Goal: Information Seeking & Learning: Understand process/instructions

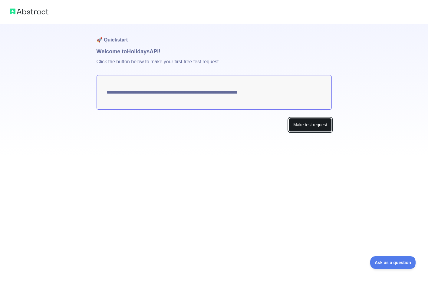
click at [307, 123] on button "Make test request" at bounding box center [310, 125] width 43 height 14
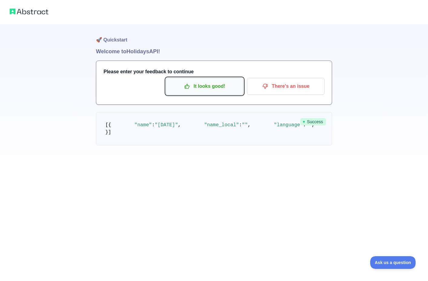
click at [210, 86] on p "It looks good!" at bounding box center [204, 86] width 68 height 10
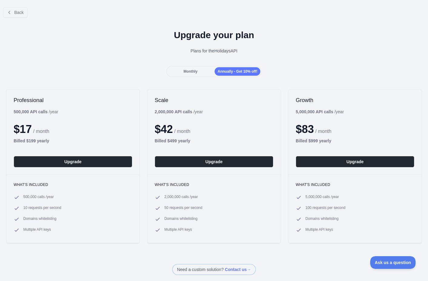
click at [192, 73] on span "Monthly" at bounding box center [190, 71] width 14 height 4
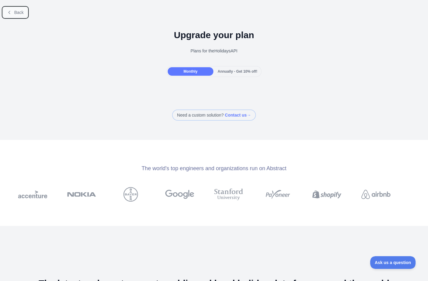
click at [17, 10] on span "Back" at bounding box center [18, 12] width 9 height 5
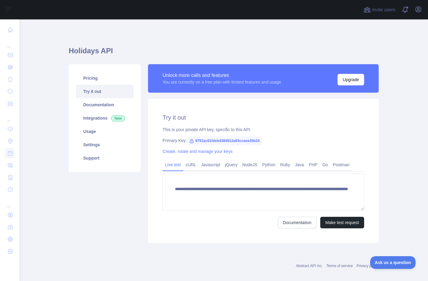
scroll to position [7, 0]
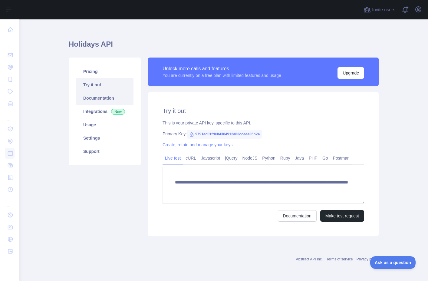
click at [99, 100] on link "Documentation" at bounding box center [104, 97] width 57 height 13
click at [87, 112] on link "Integrations New" at bounding box center [104, 111] width 57 height 13
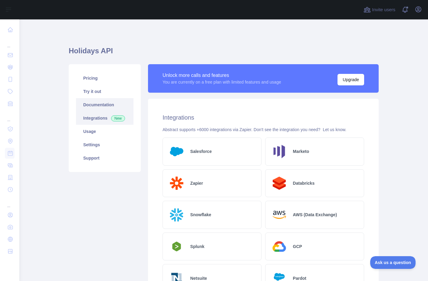
click at [88, 100] on link "Documentation" at bounding box center [104, 104] width 57 height 13
click at [116, 95] on link "Try it out" at bounding box center [104, 91] width 57 height 13
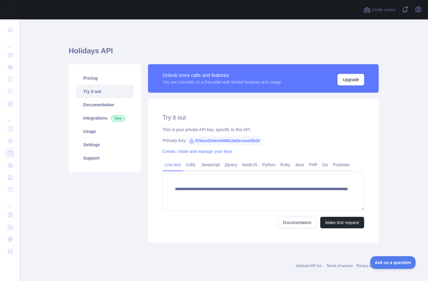
drag, startPoint x: 163, startPoint y: 166, endPoint x: 166, endPoint y: 165, distance: 3.0
click at [356, 166] on div "**********" at bounding box center [263, 171] width 231 height 144
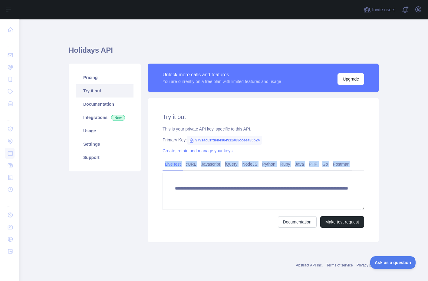
scroll to position [7, 0]
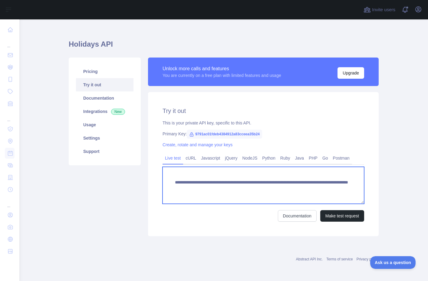
click at [200, 181] on textarea "**********" at bounding box center [263, 185] width 202 height 37
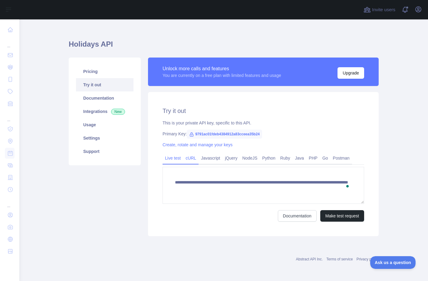
click at [197, 159] on link "cURL" at bounding box center [190, 158] width 15 height 10
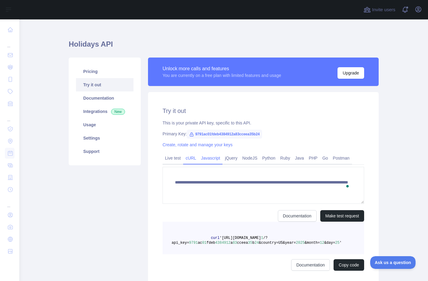
scroll to position [1, 0]
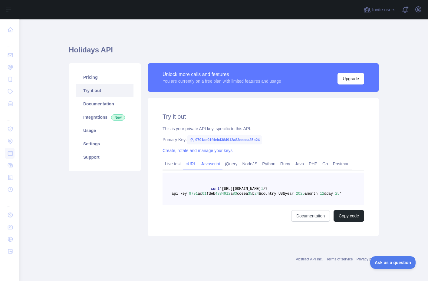
click at [214, 165] on link "Javascript" at bounding box center [210, 164] width 24 height 10
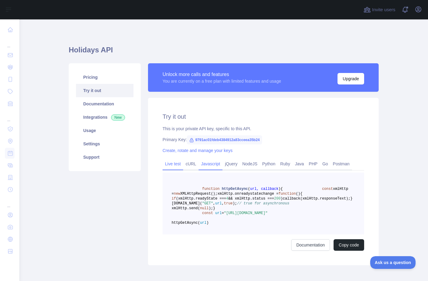
click at [167, 165] on link "Live test" at bounding box center [172, 164] width 21 height 10
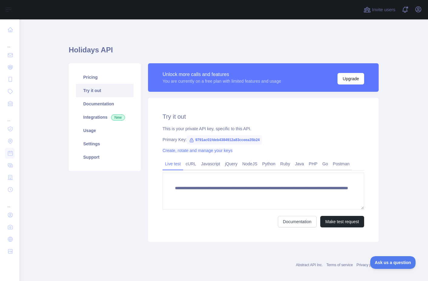
click at [189, 152] on link "Create, rotate and manage your keys" at bounding box center [197, 150] width 70 height 5
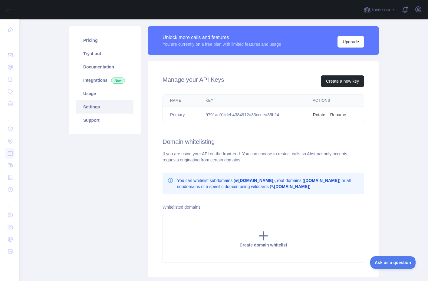
scroll to position [40, 0]
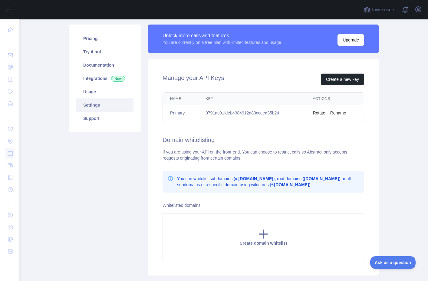
click at [252, 114] on td "9791ac01fdeb4384912a83cceea35b24" at bounding box center [251, 113] width 107 height 16
copy td "9791ac01fdeb4384912a83cceea35b24"
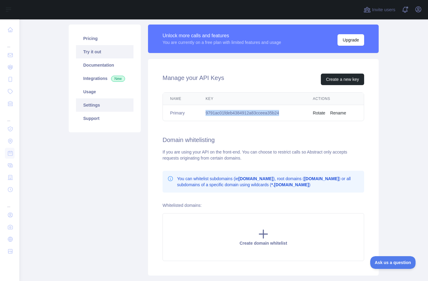
click at [101, 51] on link "Try it out" at bounding box center [104, 51] width 57 height 13
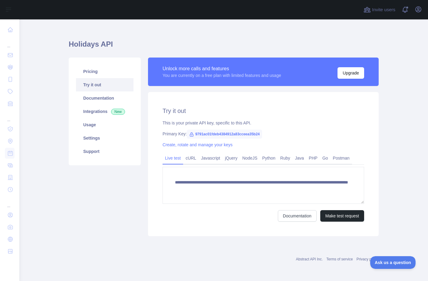
scroll to position [7, 0]
click at [209, 158] on link "Javascript" at bounding box center [210, 158] width 24 height 10
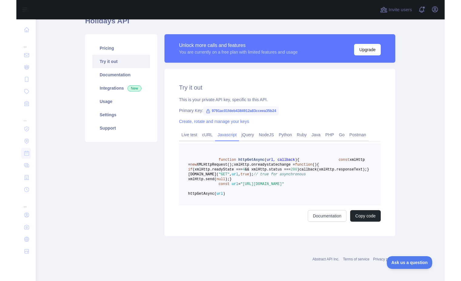
scroll to position [59, 0]
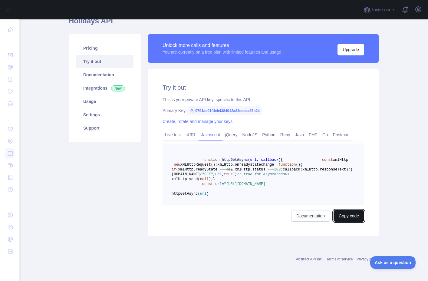
click at [343, 216] on button "Copy code" at bounding box center [348, 215] width 31 height 11
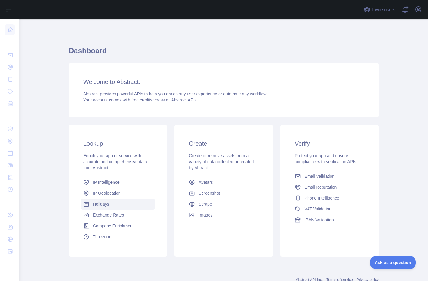
click at [123, 199] on link "Holidays" at bounding box center [118, 203] width 74 height 11
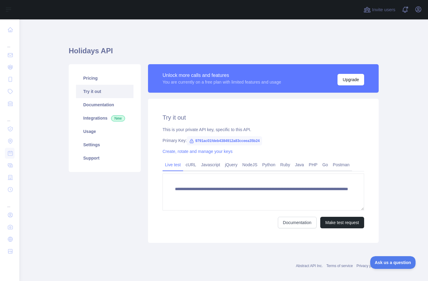
drag, startPoint x: 212, startPoint y: 164, endPoint x: 211, endPoint y: 183, distance: 19.4
click at [212, 164] on link "Javascript" at bounding box center [210, 165] width 24 height 10
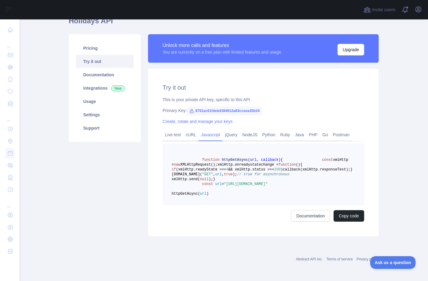
scroll to position [51, 0]
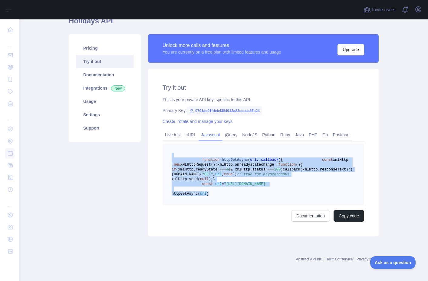
drag, startPoint x: 250, startPoint y: 203, endPoint x: 198, endPoint y: 132, distance: 87.3
click at [198, 143] on pre "function httpGetAsync ( url, callback ) { const xmlHttp = new XMLHttpRequest();…" at bounding box center [263, 174] width 202 height 62
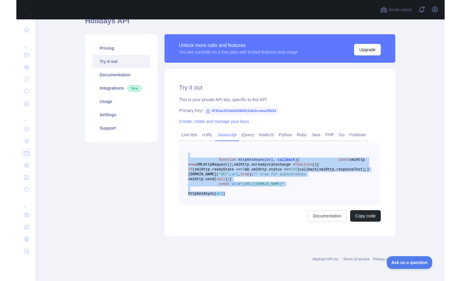
scroll to position [51, 0]
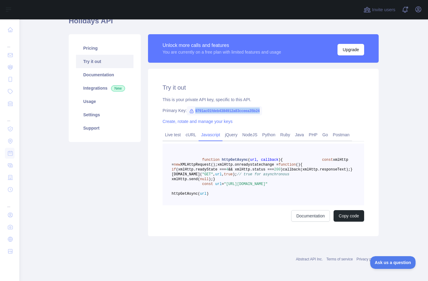
drag, startPoint x: 249, startPoint y: 87, endPoint x: 191, endPoint y: 88, distance: 58.1
click at [191, 107] on div "Primary Key: 9791ac01fdeb4384912a83cceea35b24" at bounding box center [263, 110] width 202 height 6
copy span "9791ac01fdeb4384912a83cceea35b24"
